Goal: Communication & Community: Ask a question

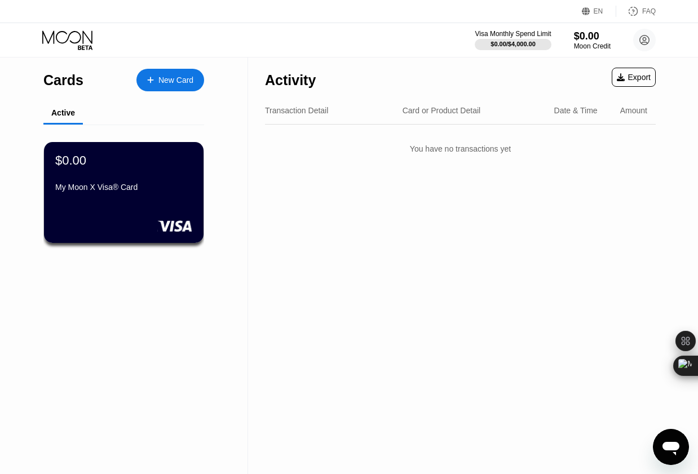
click at [675, 454] on icon "Open messaging window" at bounding box center [671, 449] width 17 height 14
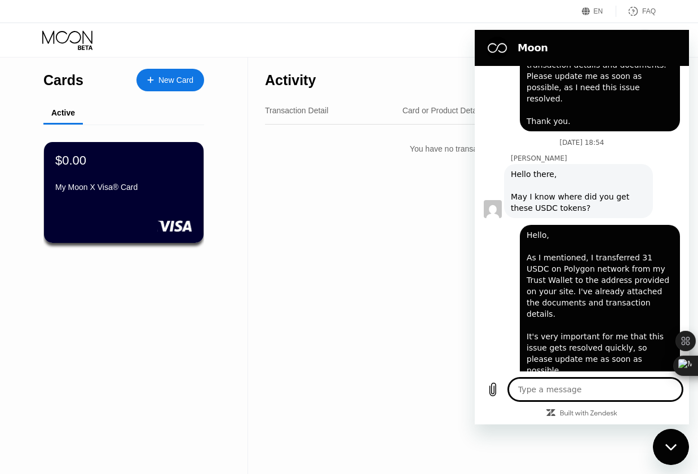
scroll to position [731, 0]
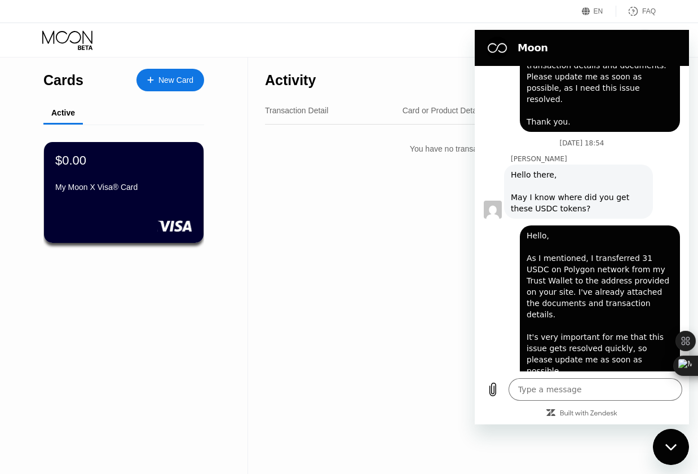
drag, startPoint x: 564, startPoint y: 361, endPoint x: 664, endPoint y: 373, distance: 100.4
click at [665, 373] on div "[DATE] 04:52 Moon - [DOMAIN_NAME] Moon - [DOMAIN_NAME] says: Hey there! Welcome…" at bounding box center [582, 245] width 214 height 359
click at [621, 405] on p "Sent · [DATE] 19:06" at bounding box center [630, 409] width 64 height 9
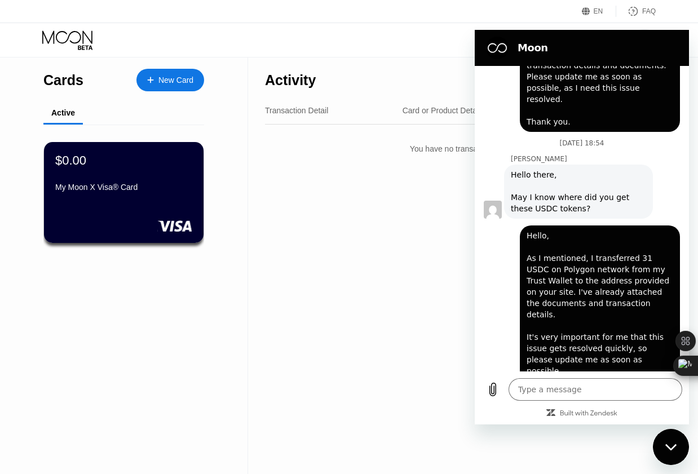
click at [602, 405] on p "Sent · [DATE] 19:06" at bounding box center [630, 409] width 64 height 9
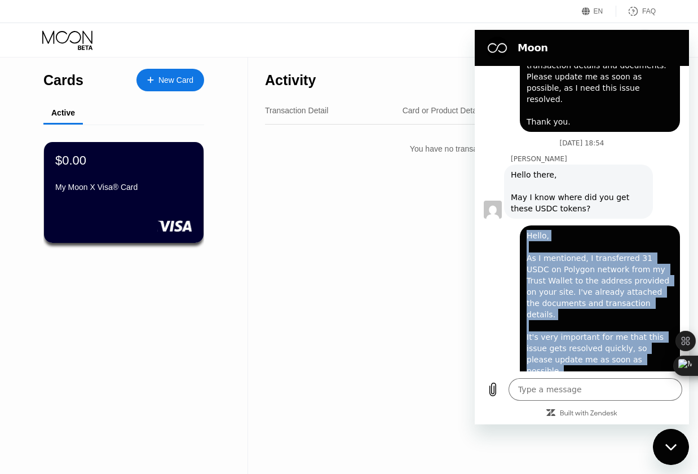
drag, startPoint x: 554, startPoint y: 348, endPoint x: 483, endPoint y: 217, distance: 149.1
click at [483, 219] on div "[PERSON_NAME] says: Hello, As I mentioned, I transferred 31 USDC on Polygon net…" at bounding box center [577, 311] width 205 height 185
click at [563, 249] on span "Hello, As I mentioned, I transferred 31 USDC on Polygon network from my Trust W…" at bounding box center [600, 314] width 147 height 169
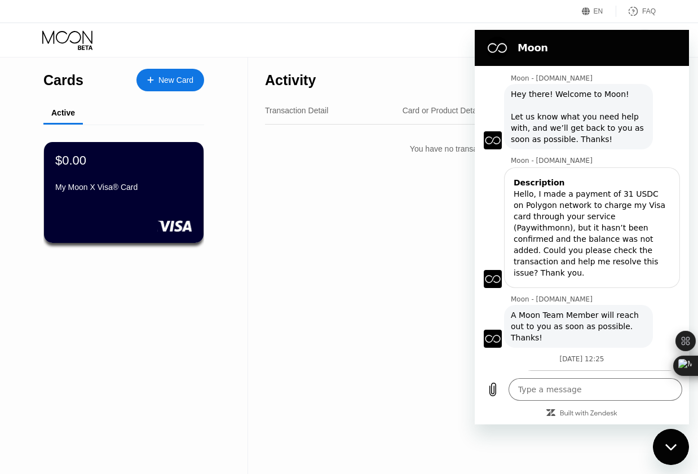
scroll to position [0, 0]
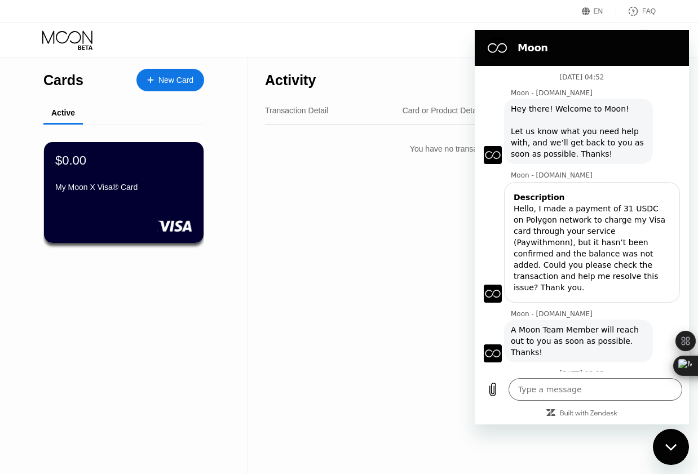
drag, startPoint x: 551, startPoint y: 208, endPoint x: 539, endPoint y: 211, distance: 12.2
click at [539, 211] on div "Hello, I made a payment of 31 USDC on Polygon network to charge my Visa card th…" at bounding box center [592, 248] width 157 height 90
drag, startPoint x: 540, startPoint y: 212, endPoint x: 526, endPoint y: 223, distance: 17.3
click at [526, 223] on div "Hello, I made a payment of 31 USDC on Polygon network to charge my Visa card th…" at bounding box center [592, 248] width 157 height 90
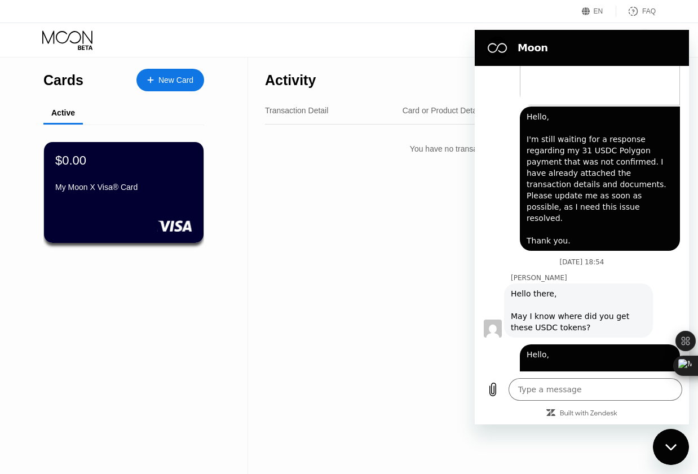
scroll to position [731, 0]
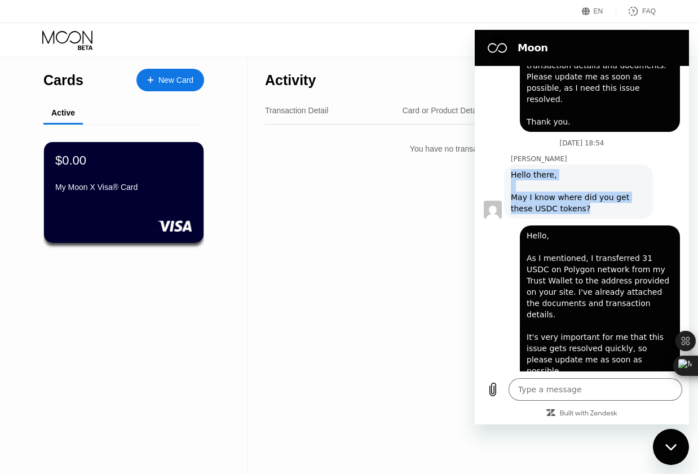
drag, startPoint x: 569, startPoint y: 188, endPoint x: 507, endPoint y: 147, distance: 74.4
click at [507, 165] on div "[PERSON_NAME] says: Hello there, May I know where did you get these USDC tokens?" at bounding box center [578, 192] width 149 height 54
click at [518, 169] on div "Hello there, May I know where did you get these USDC tokens?" at bounding box center [578, 191] width 135 height 45
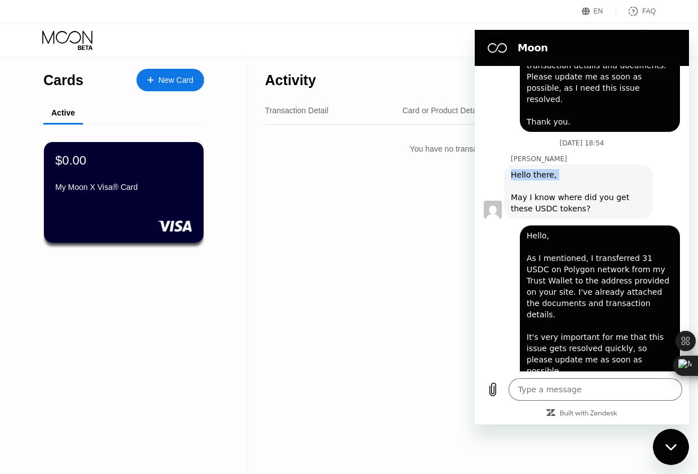
click at [518, 169] on div "Hello there, May I know where did you get these USDC tokens?" at bounding box center [578, 191] width 135 height 45
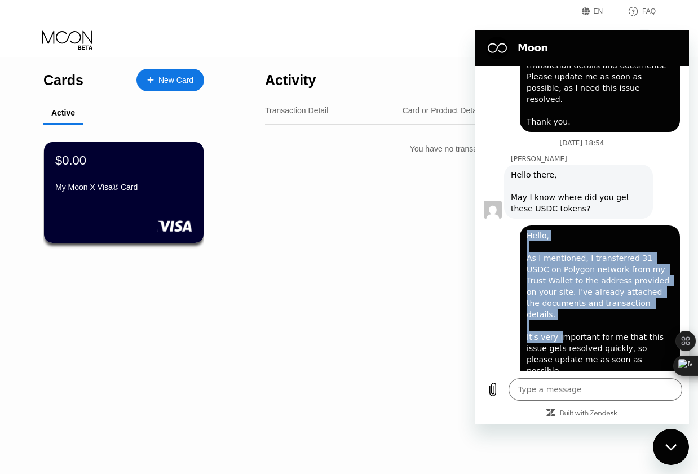
drag, startPoint x: 524, startPoint y: 210, endPoint x: 558, endPoint y: 302, distance: 97.6
click at [558, 302] on div "[PERSON_NAME] says: Hello, As I mentioned, I transferred 31 USDC on Polygon net…" at bounding box center [600, 315] width 160 height 178
click at [564, 276] on span "Hello, As I mentioned, I transferred 31 USDC on Polygon network from my Trust W…" at bounding box center [600, 314] width 147 height 169
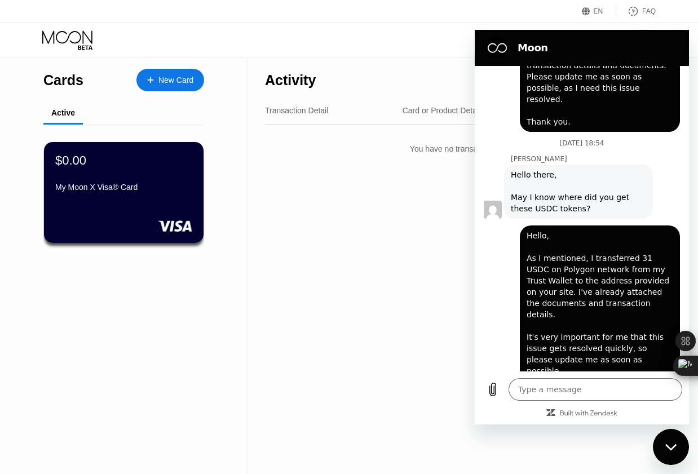
click at [440, 214] on div "Activity Export Transaction Detail Card or Product Detail Date & Time Amount Yo…" at bounding box center [460, 266] width 425 height 417
click at [661, 448] on div "Close messaging window" at bounding box center [671, 447] width 34 height 34
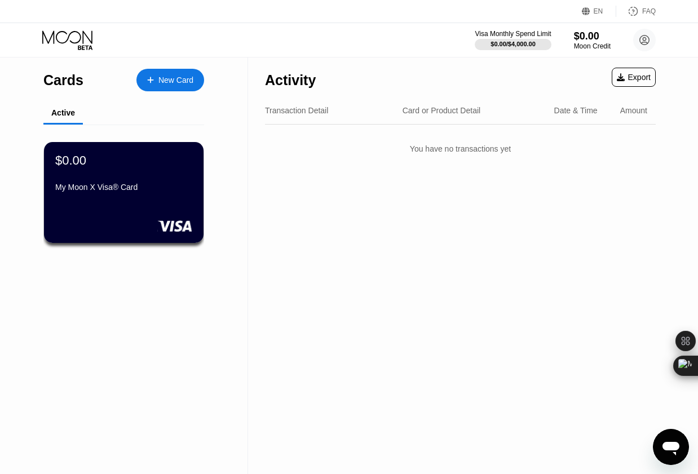
drag, startPoint x: 485, startPoint y: 237, endPoint x: 387, endPoint y: 206, distance: 102.7
click at [387, 206] on div "Activity Export Transaction Detail Card or Product Detail Date & Time Amount Yo…" at bounding box center [460, 266] width 425 height 417
type textarea "x"
